Goal: Contribute content: Contribute content

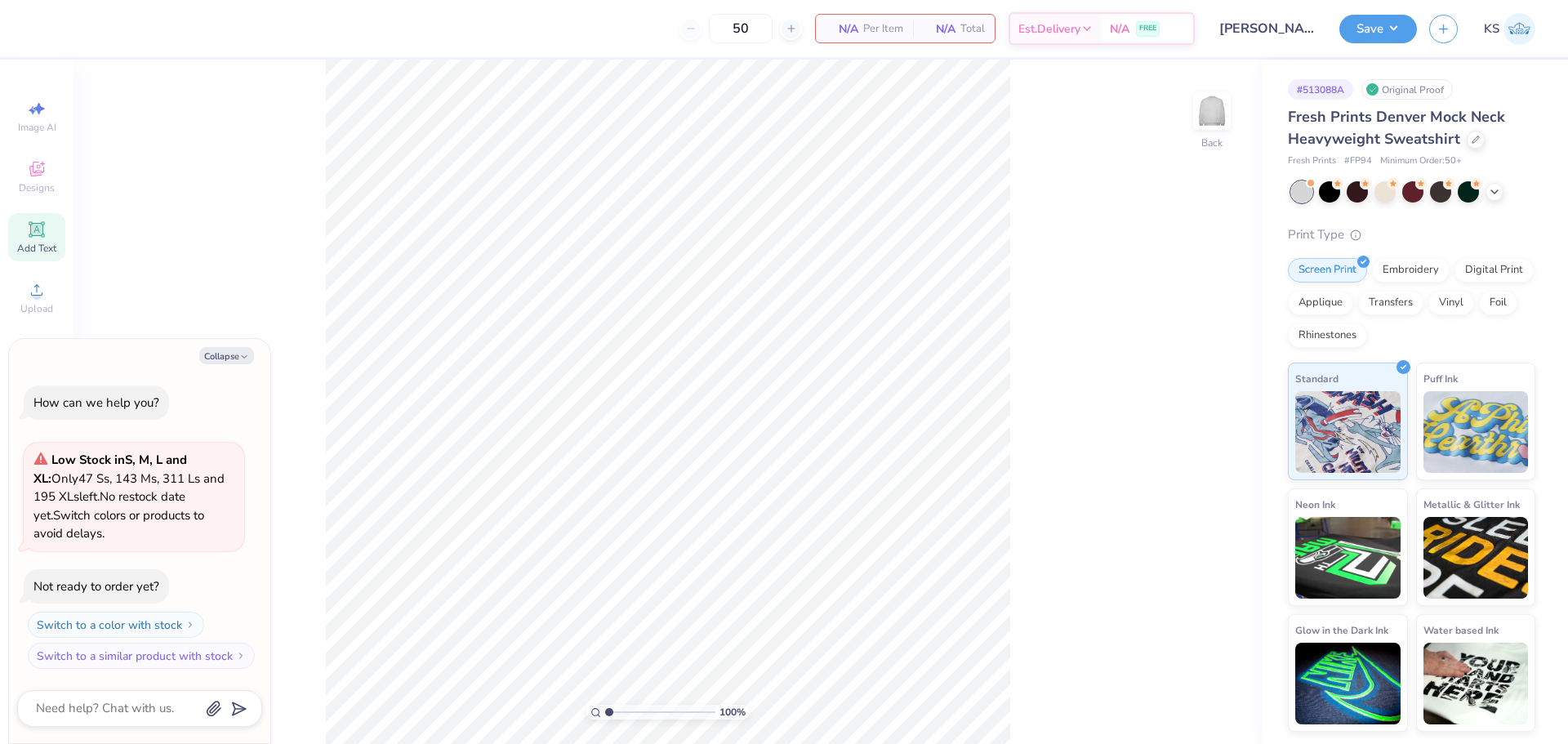
click at [46, 245] on span "Add Text" at bounding box center [36, 248] width 39 height 13
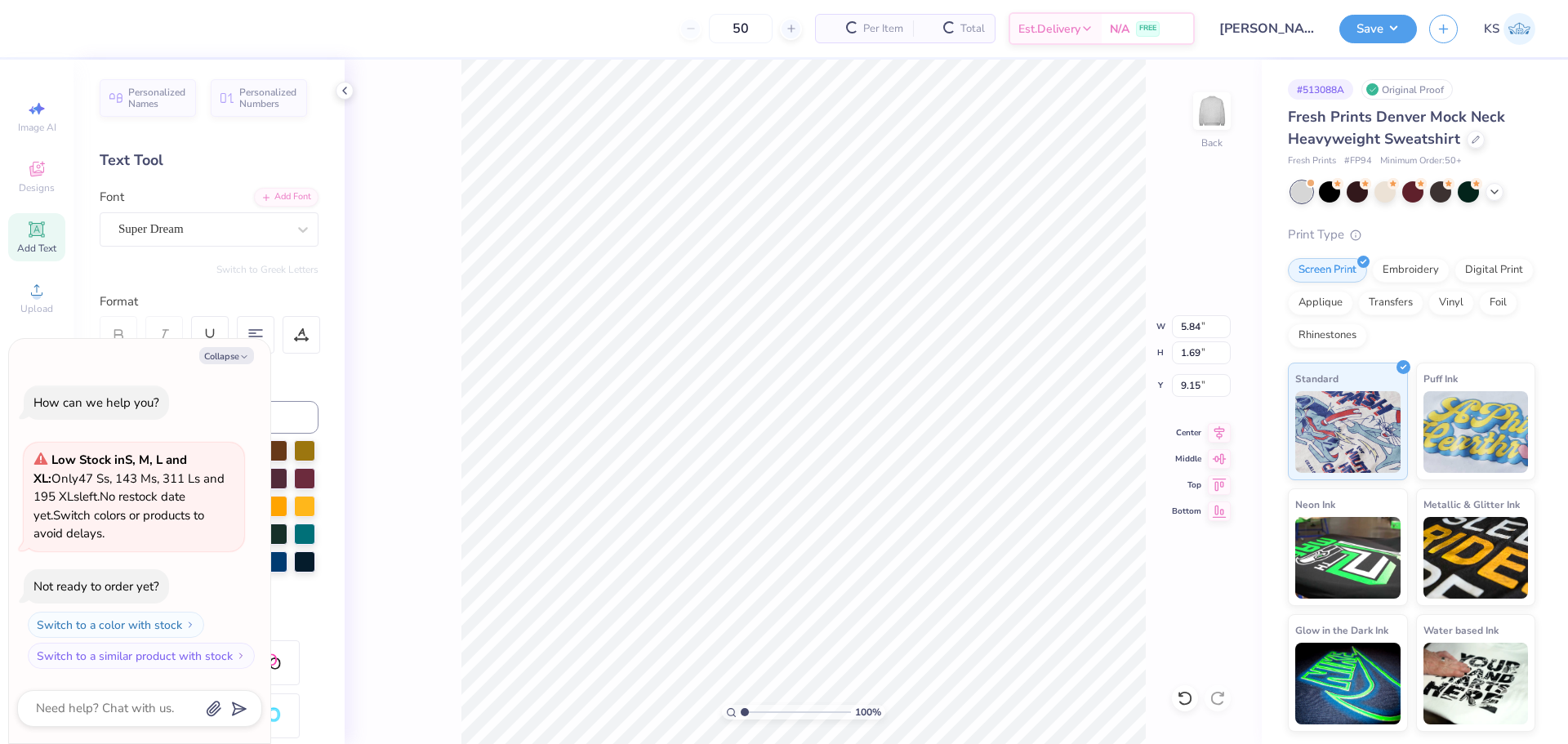
scroll to position [14, 2]
type textarea "x"
type textarea "D"
type textarea "x"
type textarea "DE"
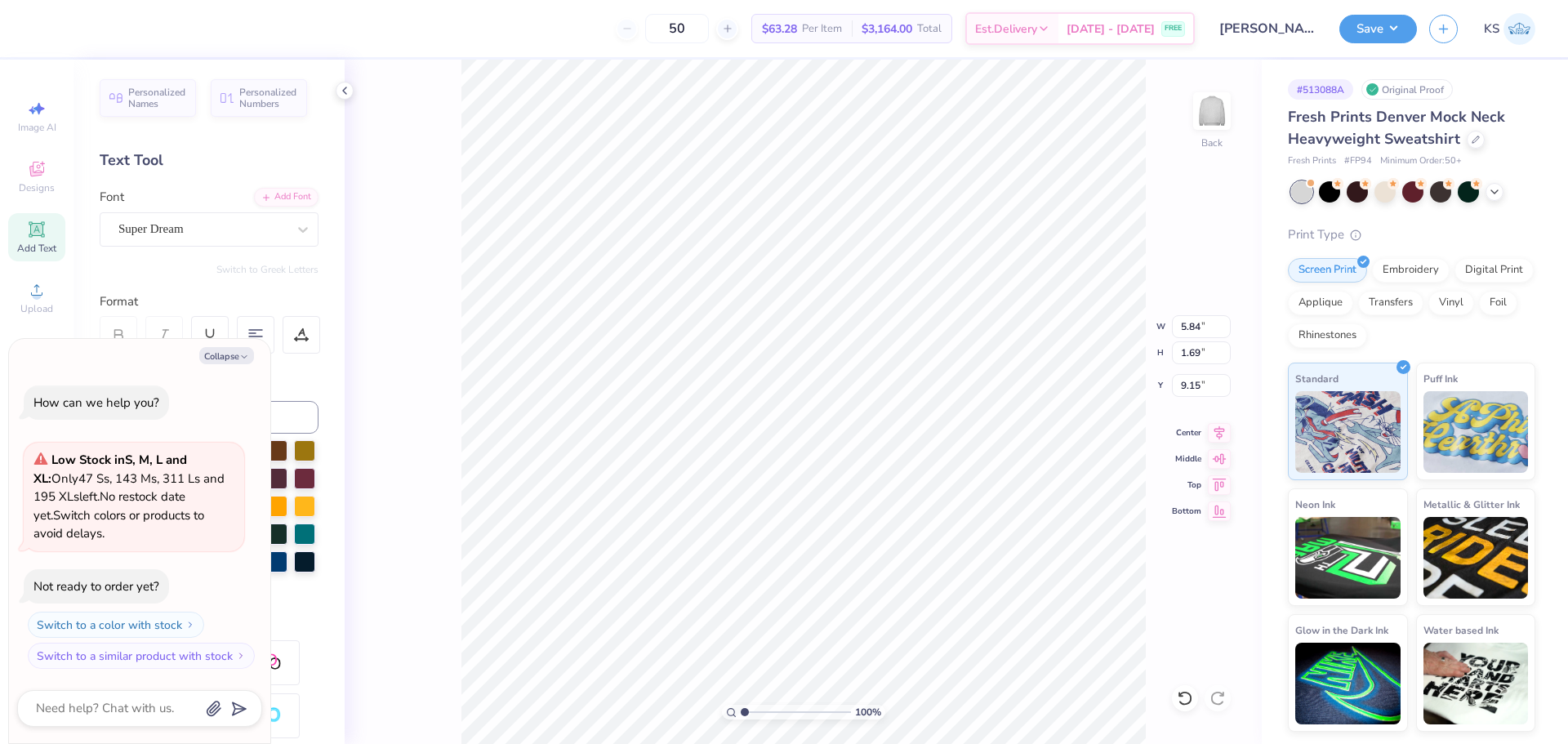
type textarea "x"
type textarea "DEE"
type textarea "x"
type textarea "DEEZ"
type textarea "x"
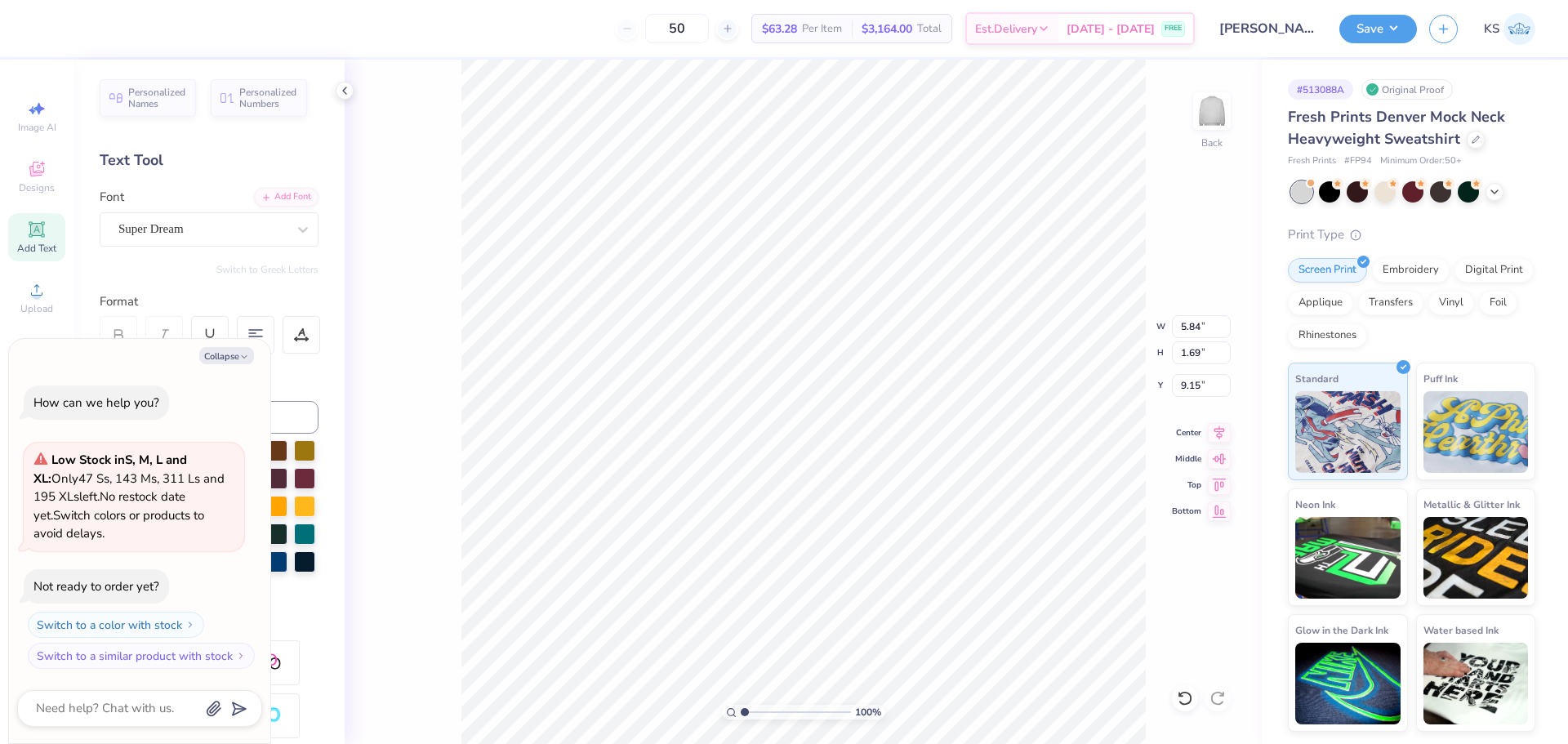
type textarea "DEEZE"
type textarea "x"
type textarea "DEEZEE"
type textarea "x"
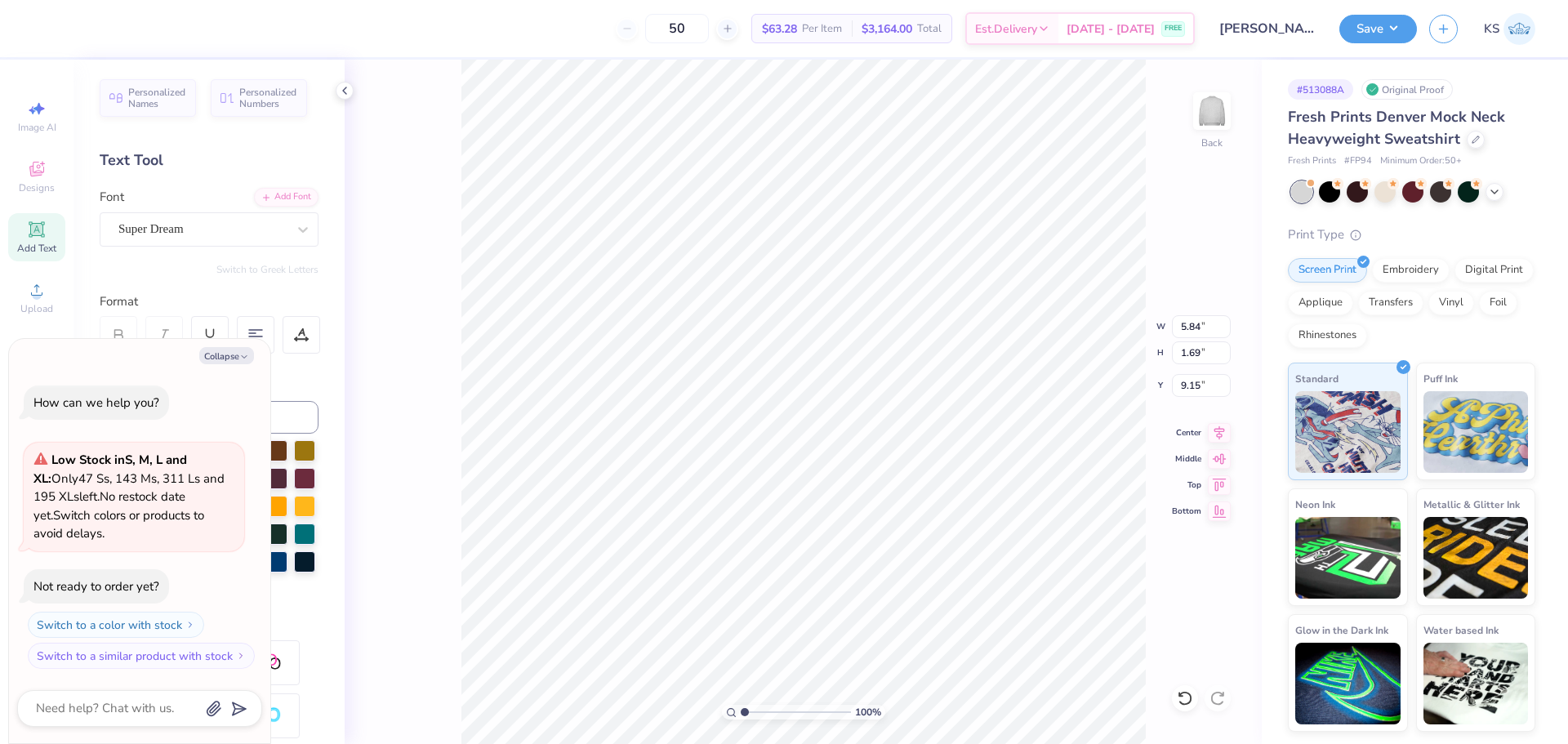
type input "8.18"
type input "1.70"
drag, startPoint x: 222, startPoint y: 358, endPoint x: 238, endPoint y: 368, distance: 18.9
click at [222, 358] on button "Collapse" at bounding box center [226, 355] width 54 height 17
type textarea "x"
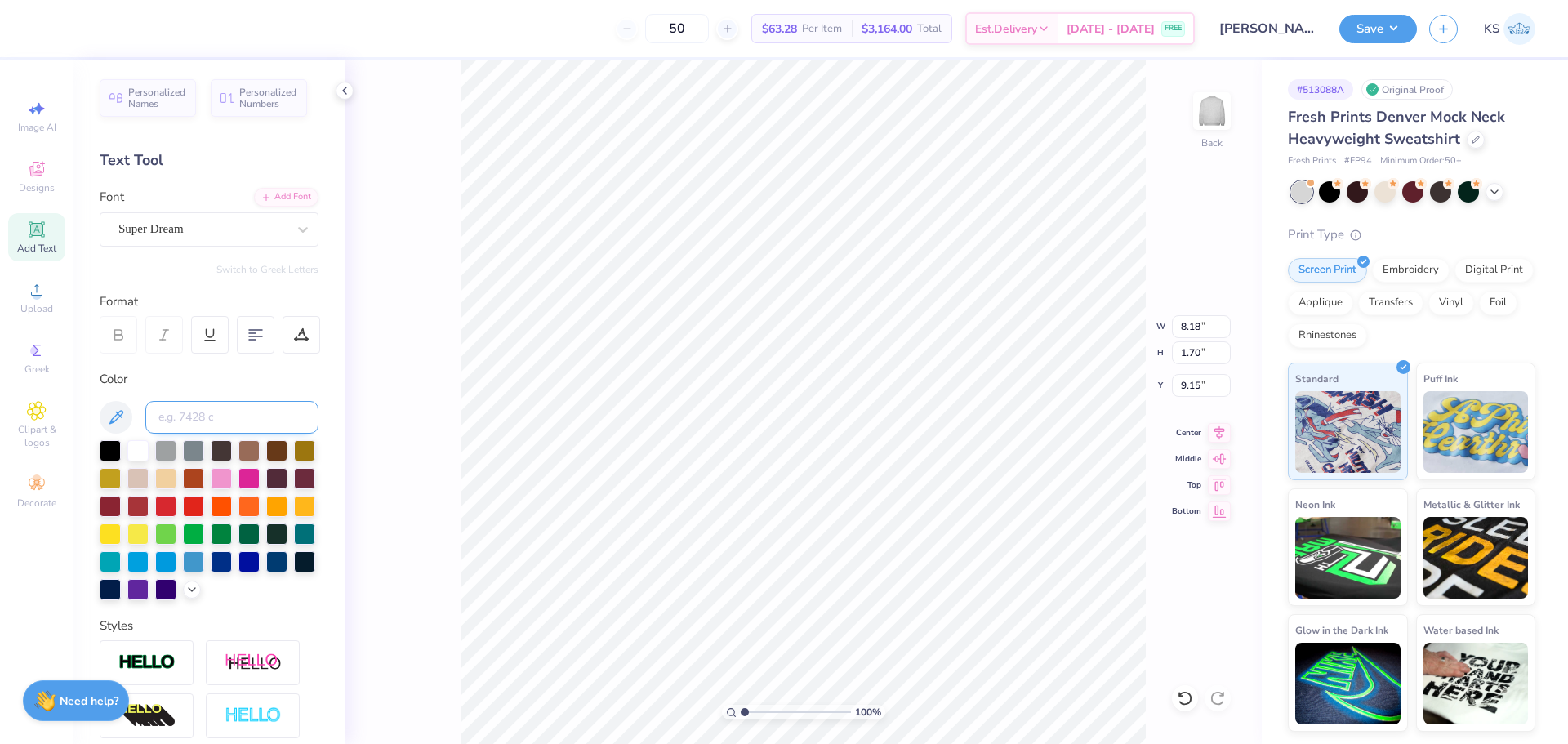
click at [241, 418] on input at bounding box center [232, 416] width 174 height 33
type input "202"
click at [265, 187] on div "Add Font" at bounding box center [285, 195] width 64 height 19
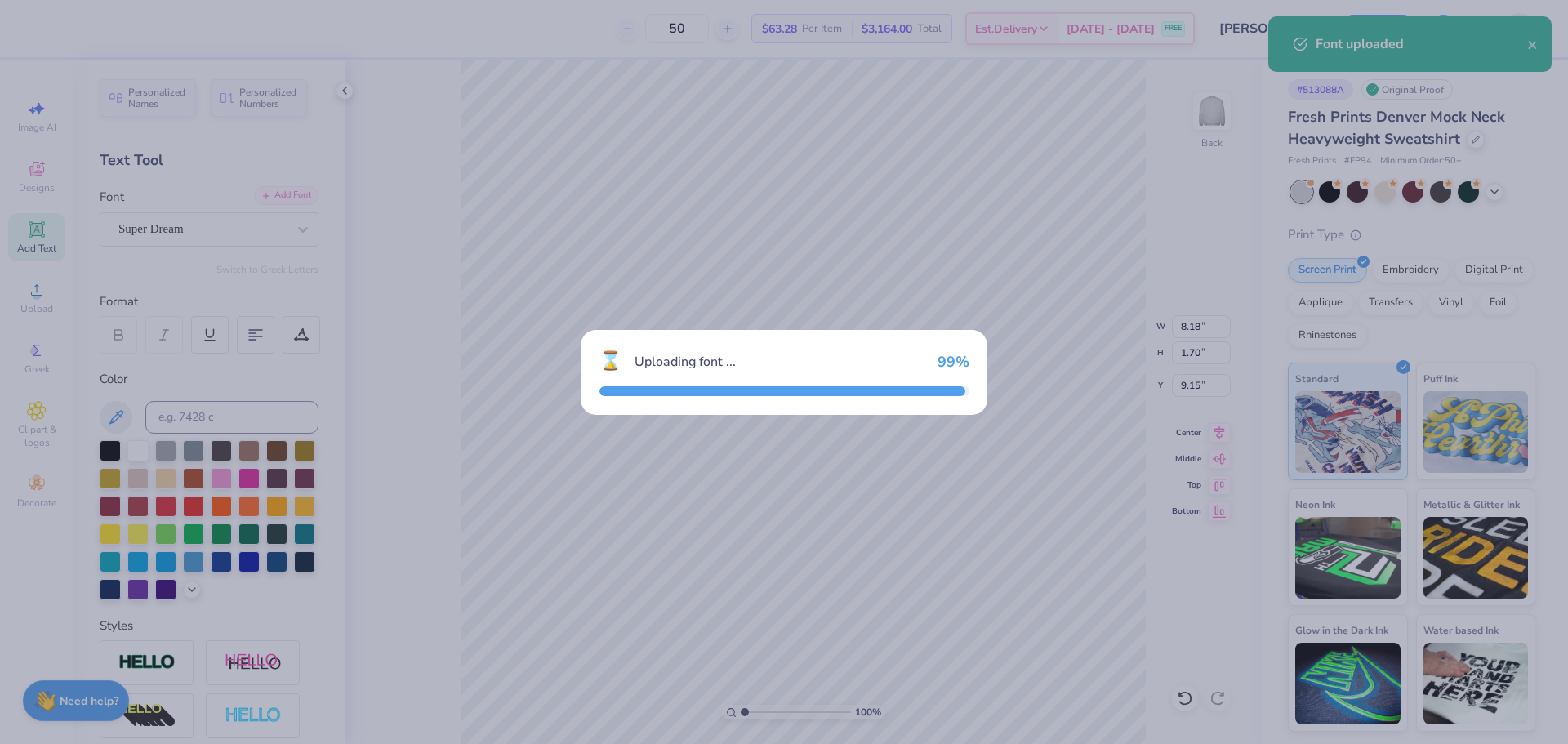
type input "10.86"
type input "2.41"
type input "8.79"
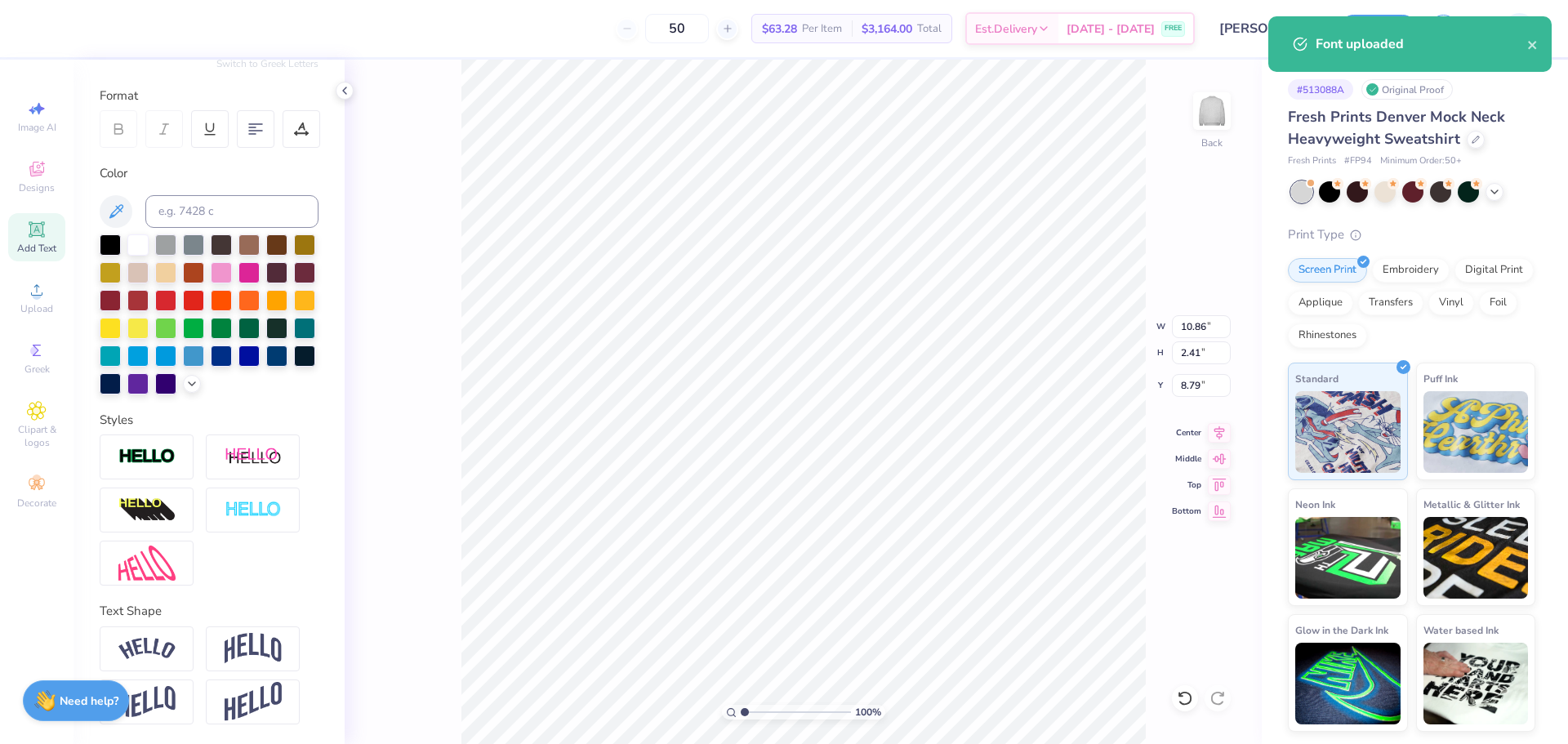
scroll to position [234, 0]
click at [225, 665] on div at bounding box center [252, 649] width 94 height 45
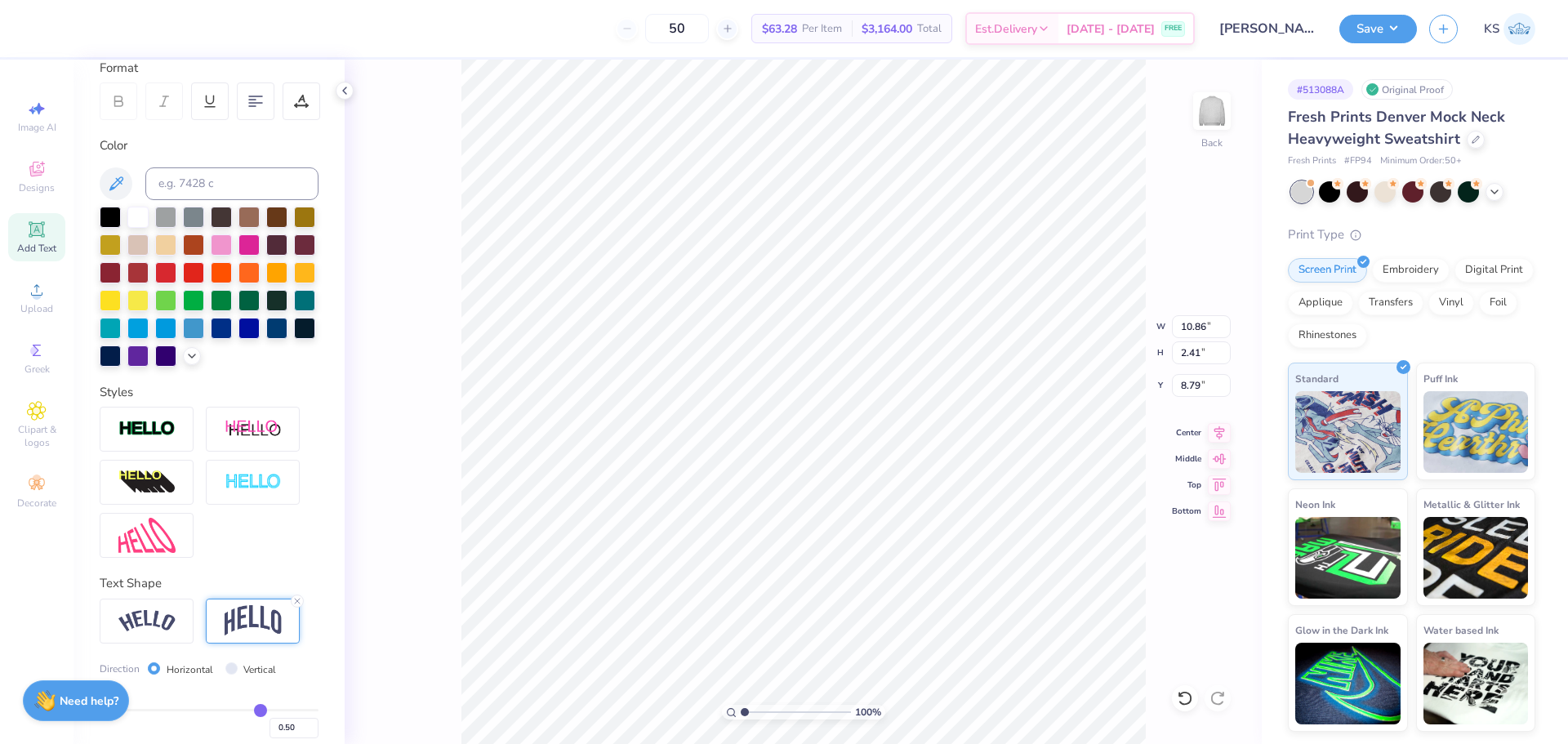
type input "4.66"
type input "7.67"
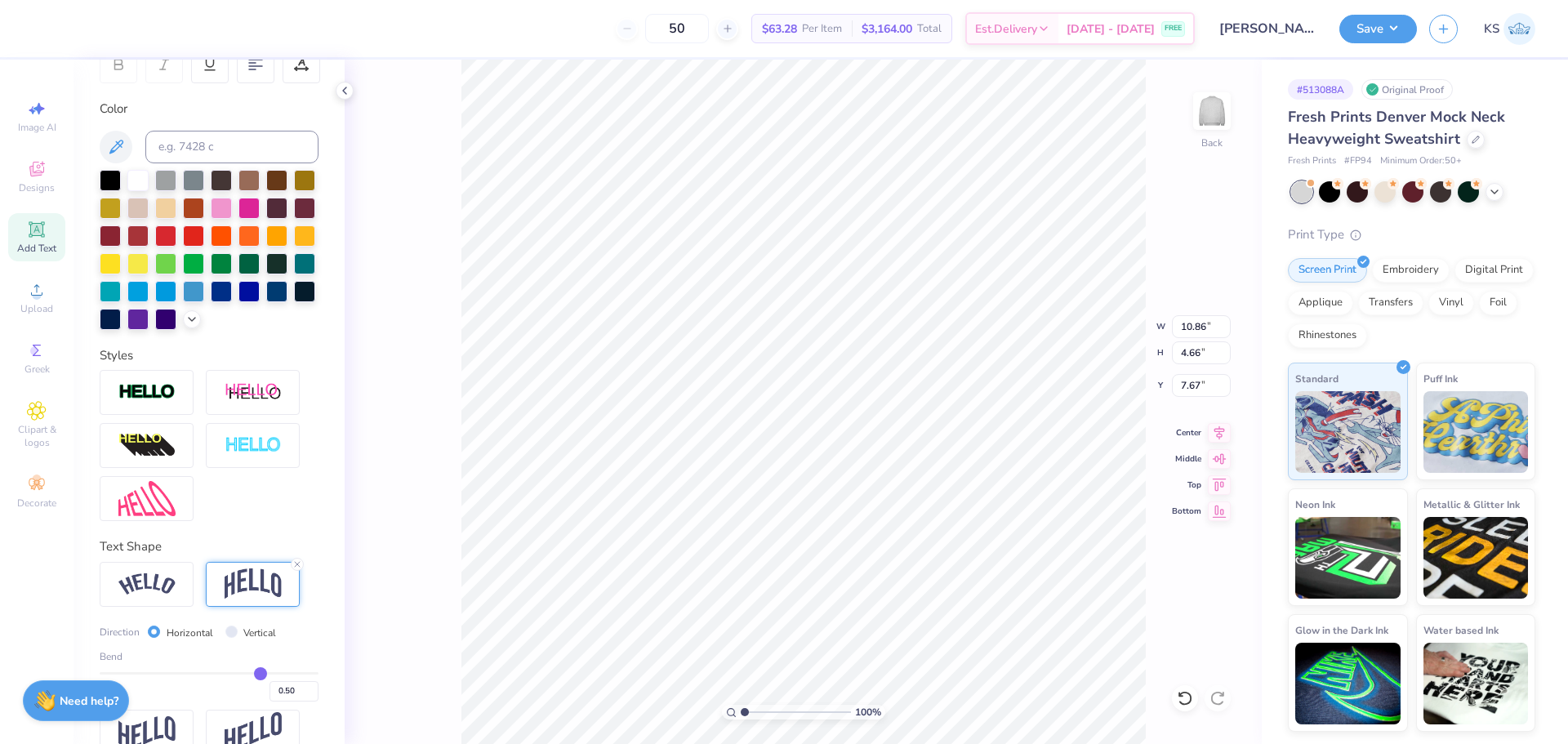
scroll to position [329, 0]
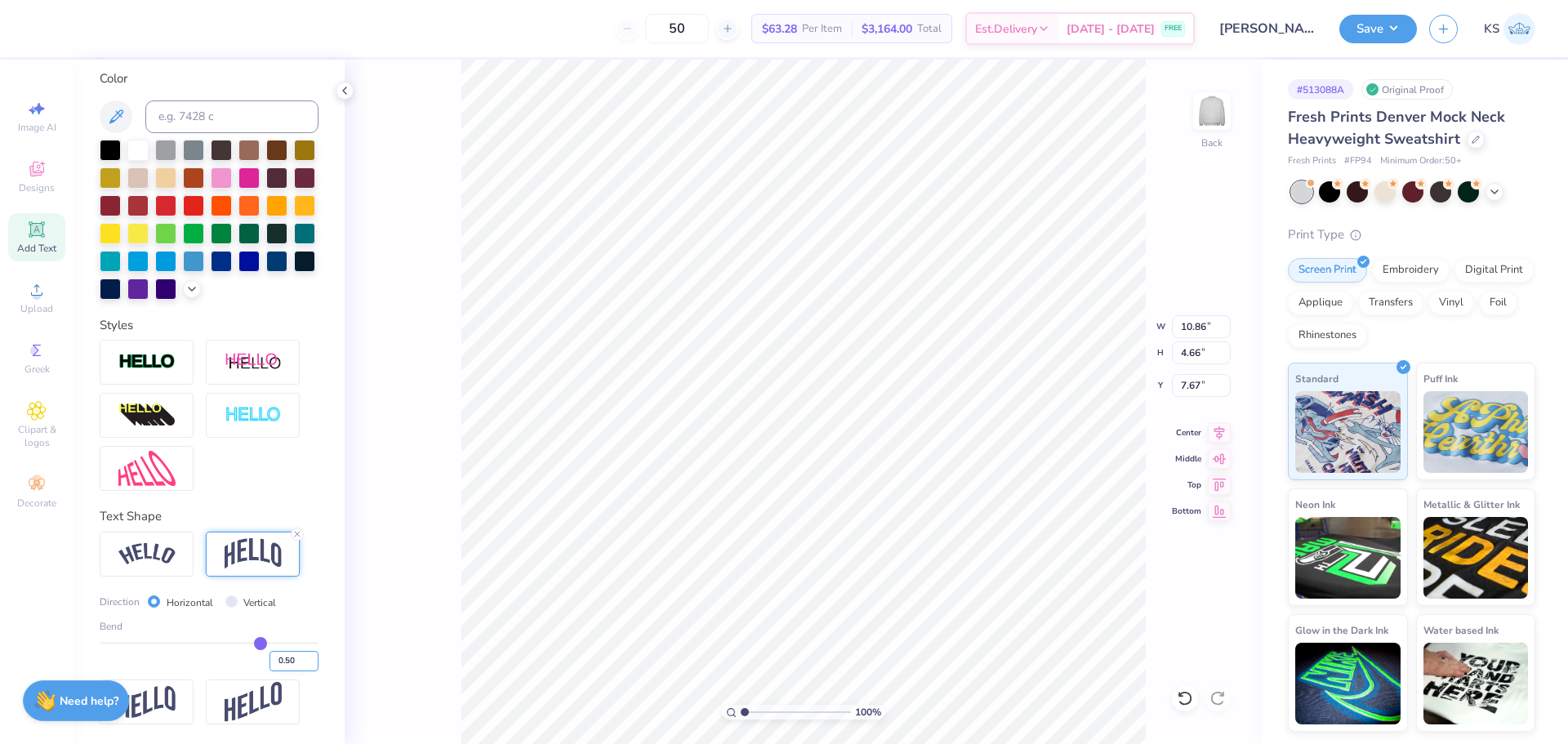
click at [276, 656] on input "0.50" at bounding box center [294, 661] width 49 height 21
type input "0.20"
type input "0.2"
type input "3.27"
type input "8.36"
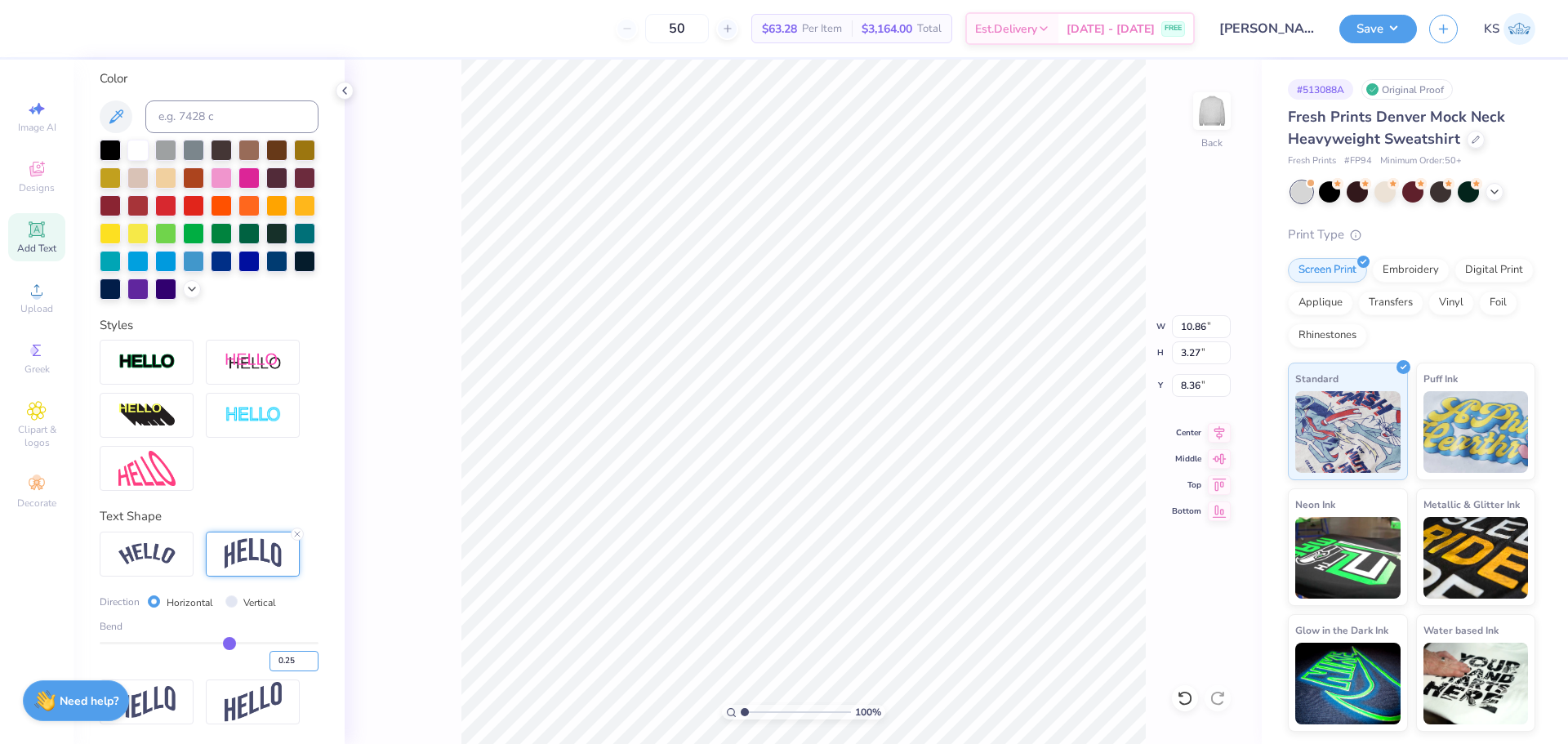
type input "0.25"
type input "3.49"
type input "8.25"
click at [1196, 328] on input "10.86" at bounding box center [1201, 327] width 59 height 23
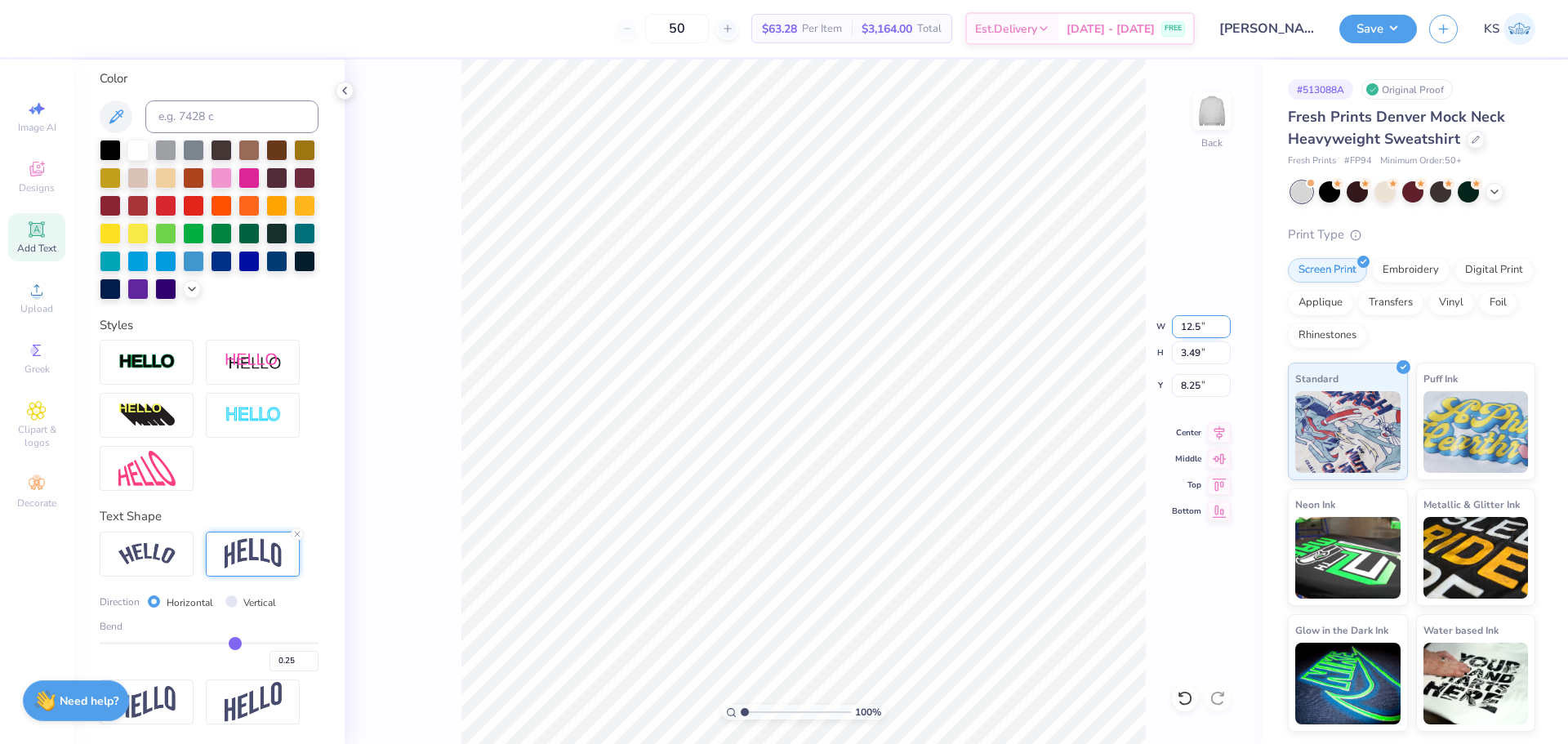
type input "12.50"
type input "4.02"
click at [1195, 389] on input "7.99" at bounding box center [1201, 385] width 59 height 23
type input "2.00"
click at [1217, 438] on icon at bounding box center [1218, 430] width 23 height 20
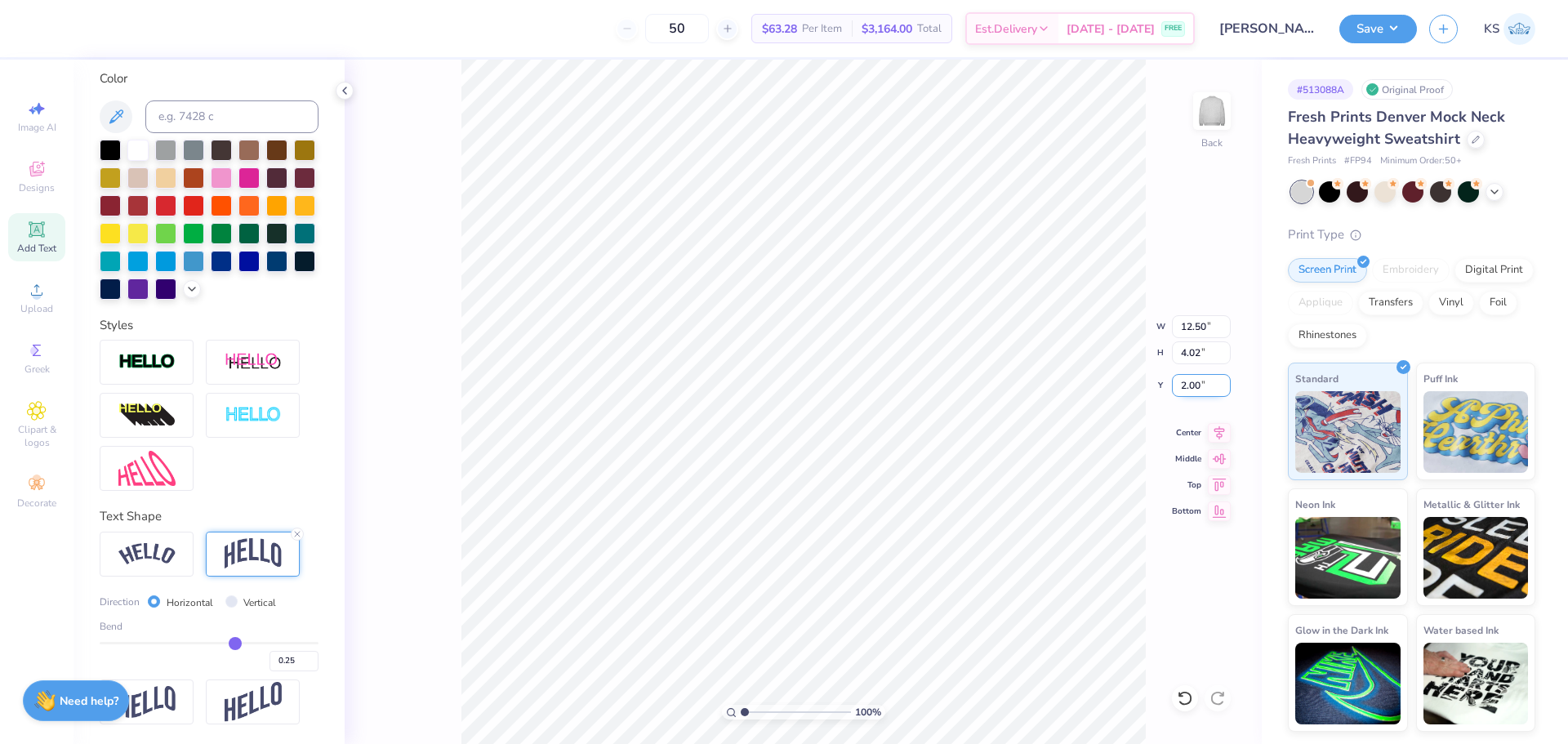
click at [1207, 385] on input "2.00" at bounding box center [1201, 385] width 59 height 23
type input "3.00"
drag, startPoint x: 1383, startPoint y: 27, endPoint x: 1392, endPoint y: 31, distance: 9.8
click at [1383, 29] on button "Save" at bounding box center [1378, 26] width 78 height 29
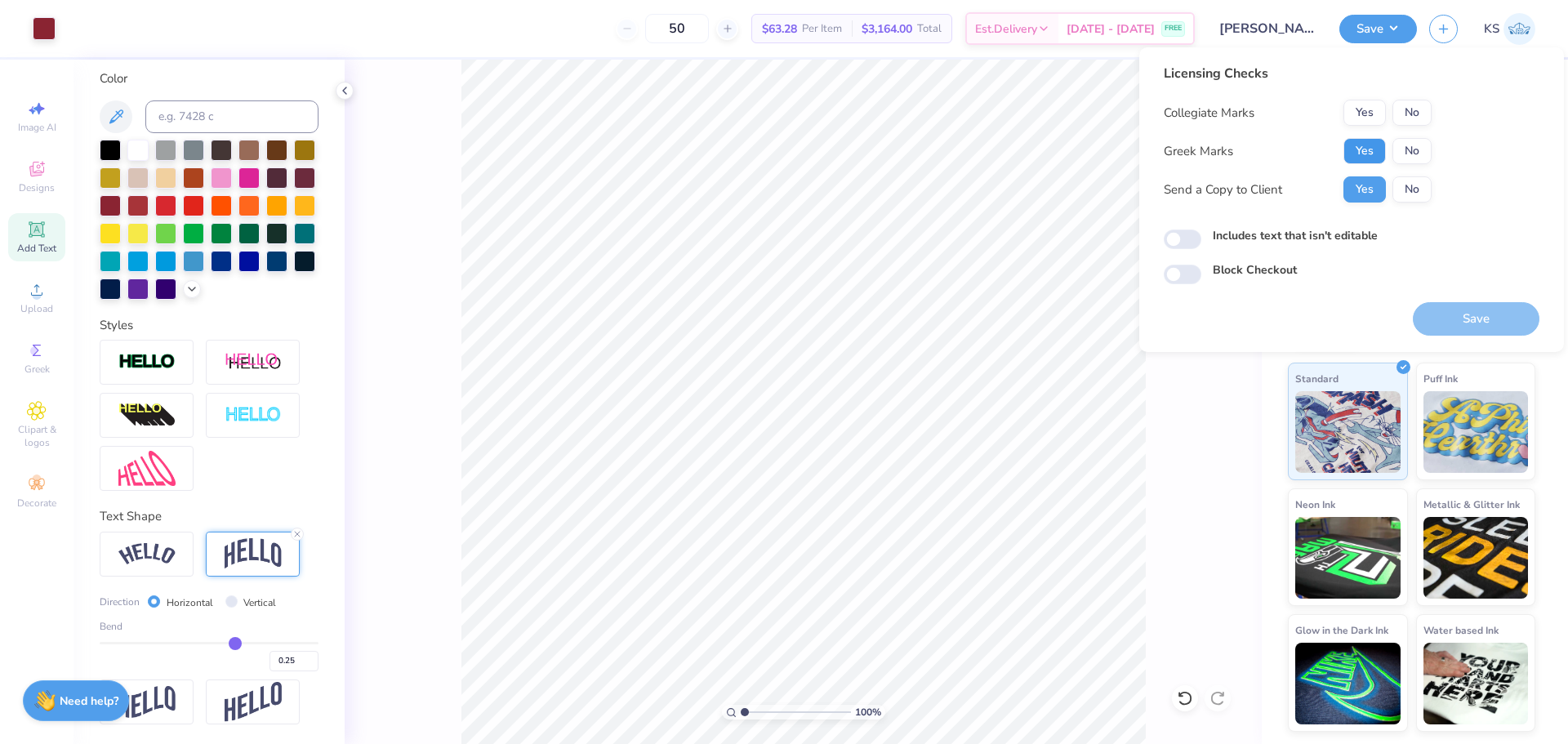
click at [1379, 153] on button "Yes" at bounding box center [1364, 151] width 42 height 26
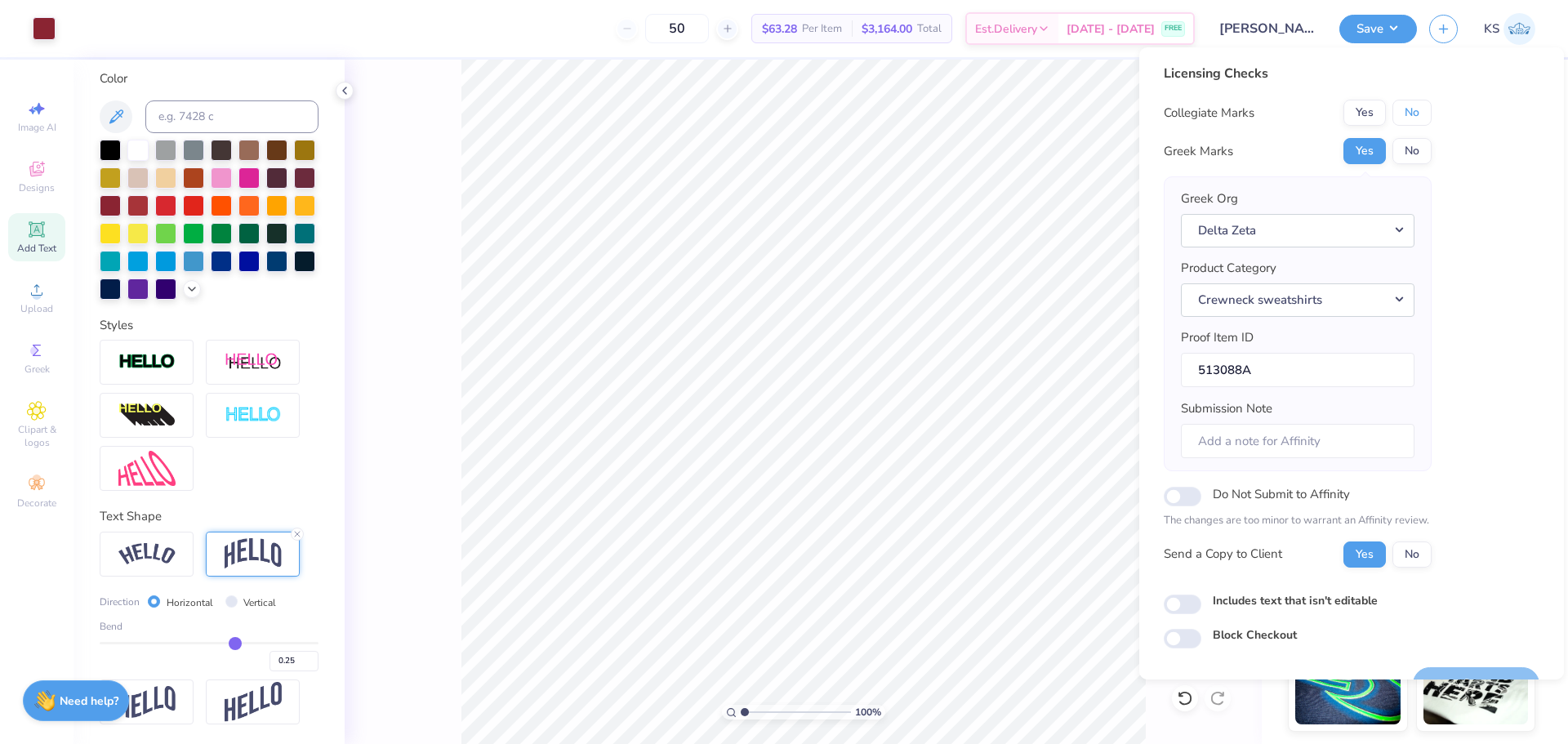
click at [1410, 120] on button "No" at bounding box center [1412, 112] width 39 height 26
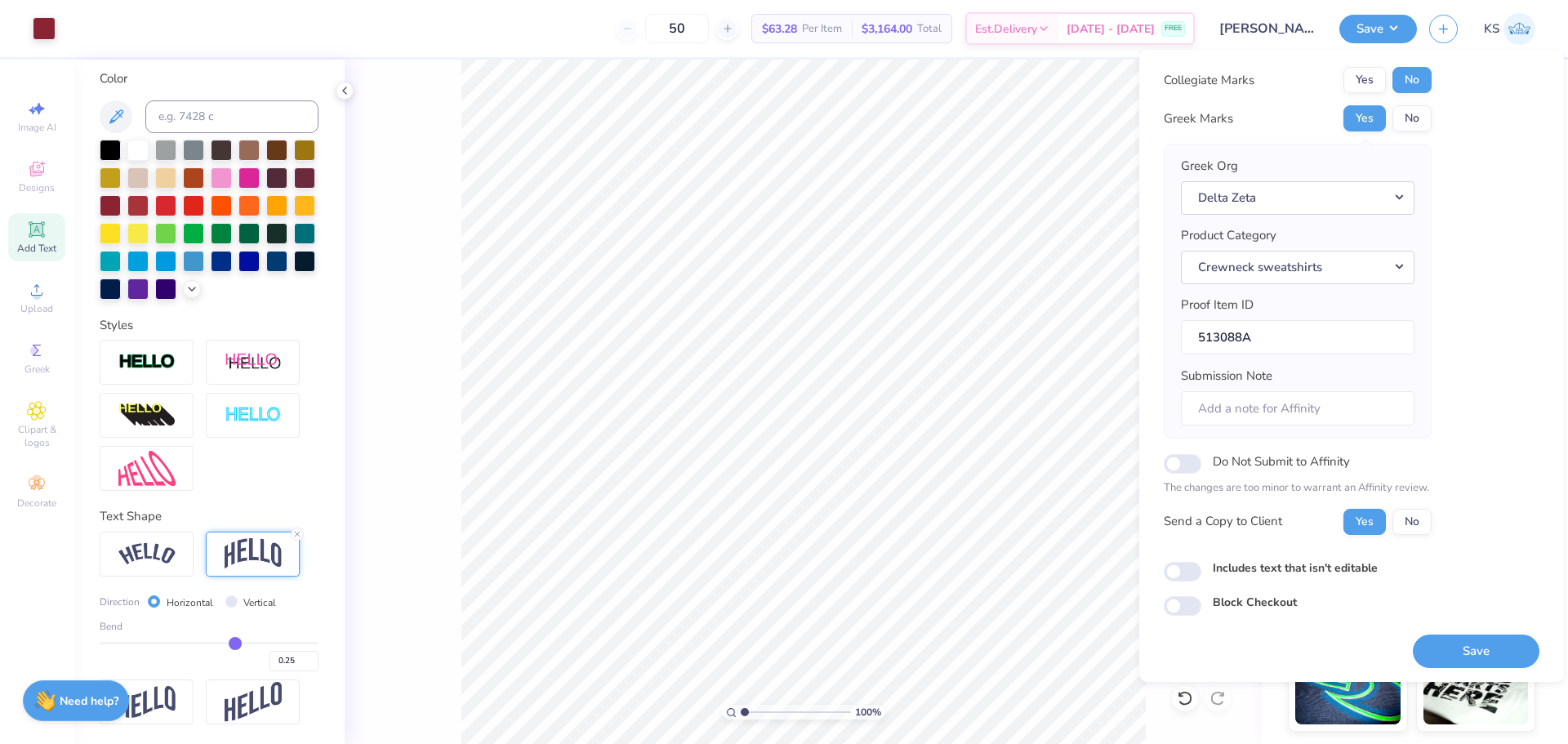
scroll to position [37, 0]
click at [1440, 644] on button "Save" at bounding box center [1475, 650] width 126 height 34
